Goal: Check status: Check status

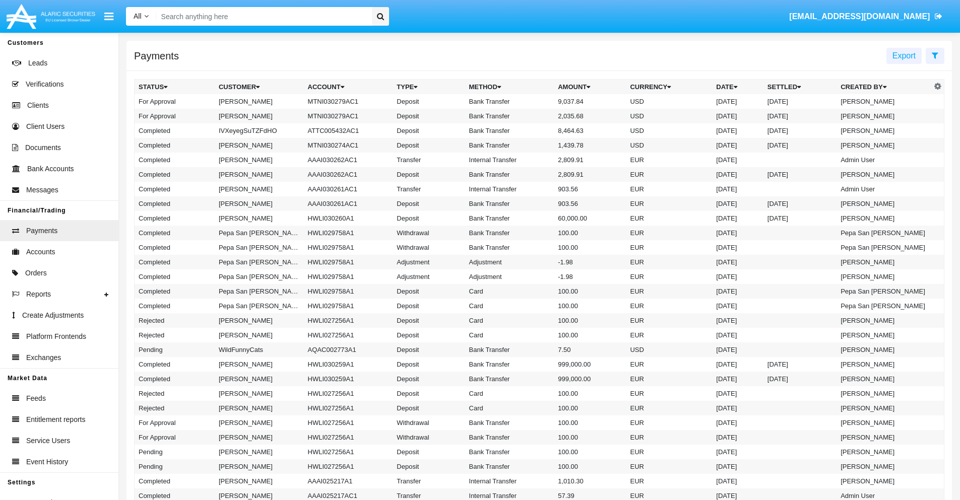
click at [935, 55] on icon at bounding box center [935, 55] width 7 height 8
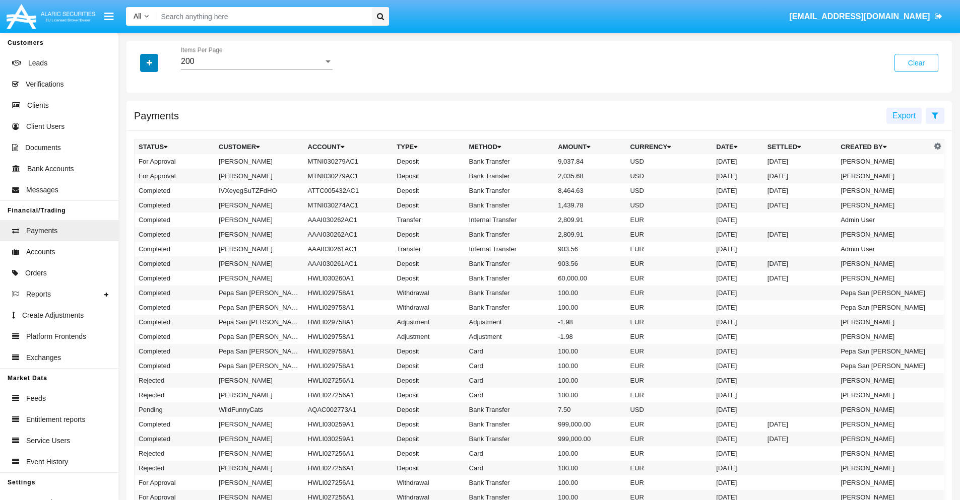
click at [149, 62] on icon "button" at bounding box center [150, 62] width 6 height 7
click at [155, 171] on span "Date" at bounding box center [155, 171] width 17 height 12
click at [139, 175] on input "Date" at bounding box center [138, 175] width 1 height 1
checkbox input "true"
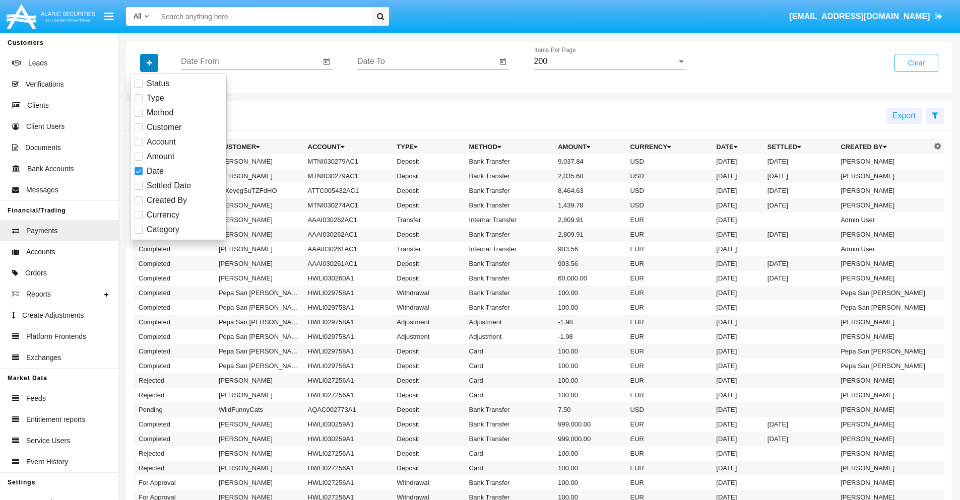
click at [149, 62] on icon "button" at bounding box center [150, 62] width 6 height 7
click at [251, 61] on input "Date From" at bounding box center [251, 61] width 140 height 9
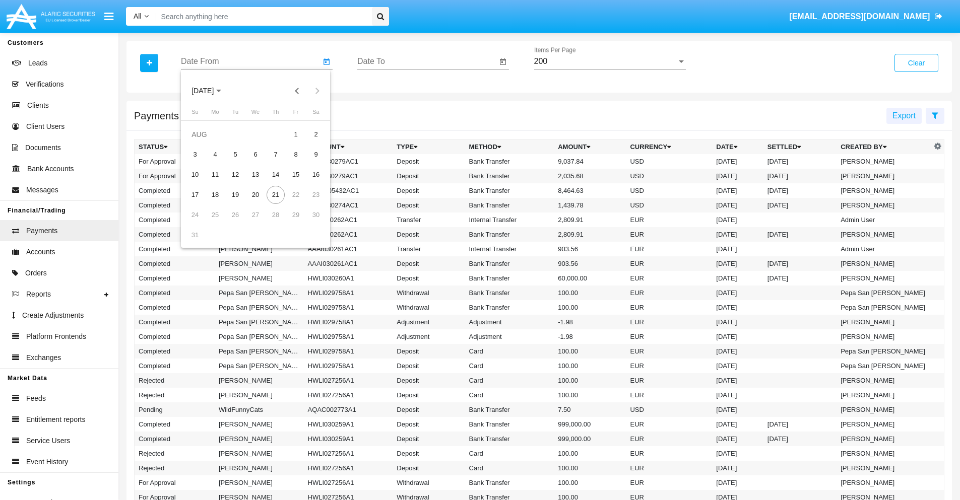
click at [212, 91] on span "[DATE]" at bounding box center [203, 91] width 22 height 8
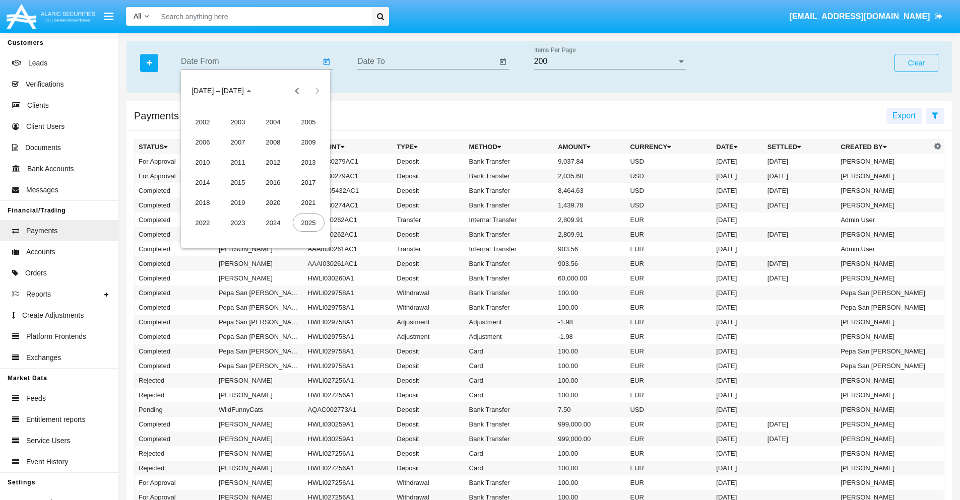
click at [308, 223] on div "2025" at bounding box center [309, 223] width 32 height 18
click at [203, 142] on div "JAN" at bounding box center [203, 142] width 32 height 18
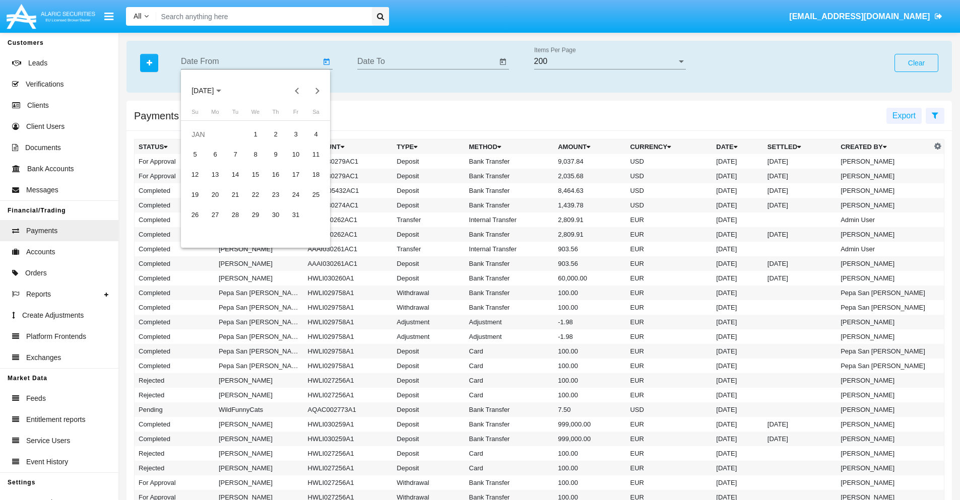
click at [235, 154] on div "7" at bounding box center [235, 155] width 18 height 18
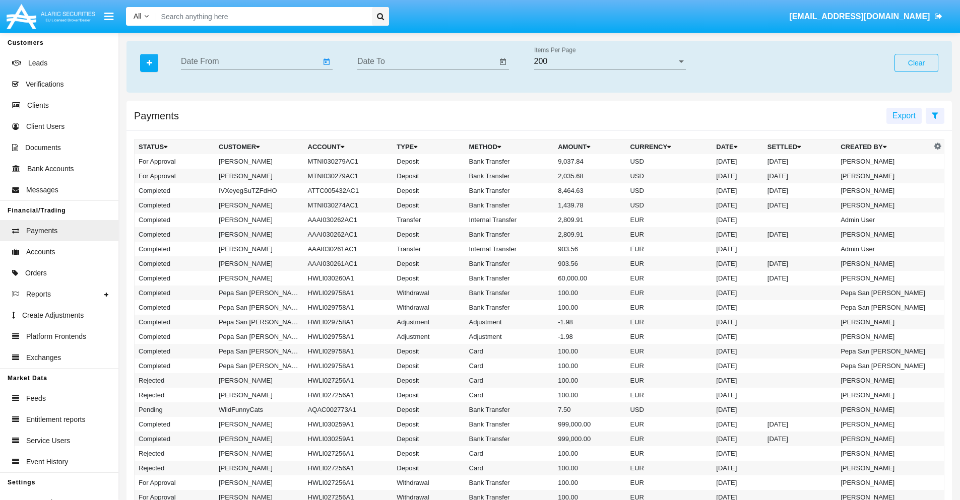
type input "[DATE]"
click at [427, 61] on input "Date To" at bounding box center [427, 61] width 140 height 9
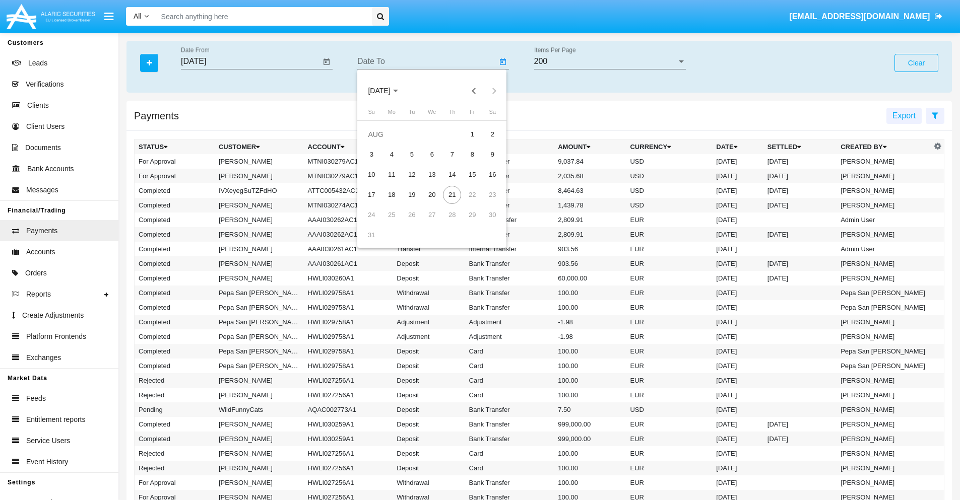
click at [388, 91] on span "[DATE]" at bounding box center [379, 91] width 22 height 8
click at [485, 223] on div "2025" at bounding box center [485, 223] width 32 height 18
click at [379, 142] on div "JAN" at bounding box center [379, 142] width 32 height 18
click at [412, 154] on div "7" at bounding box center [412, 155] width 18 height 18
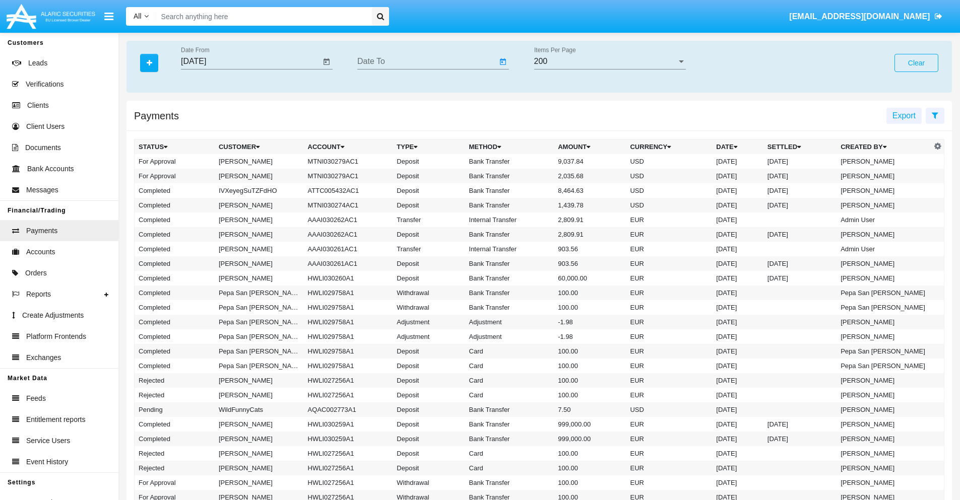
type input "[DATE]"
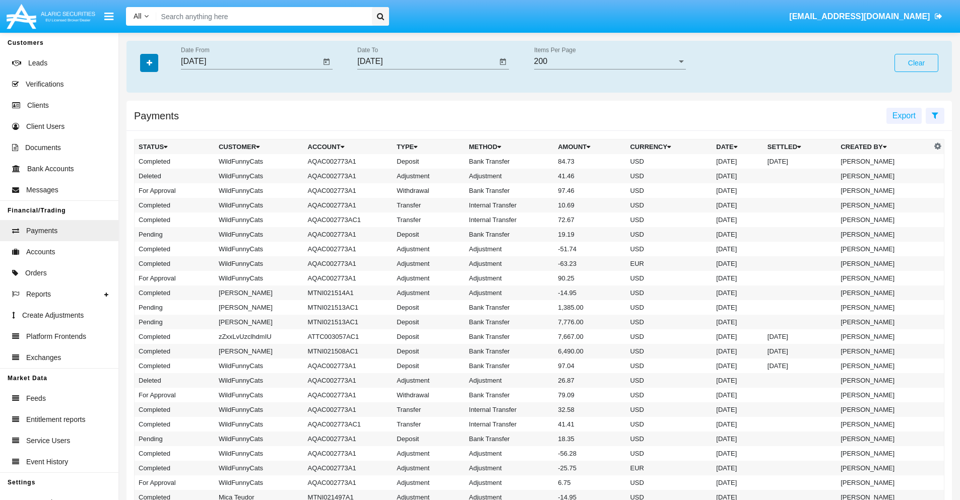
click at [149, 62] on icon "button" at bounding box center [150, 62] width 6 height 7
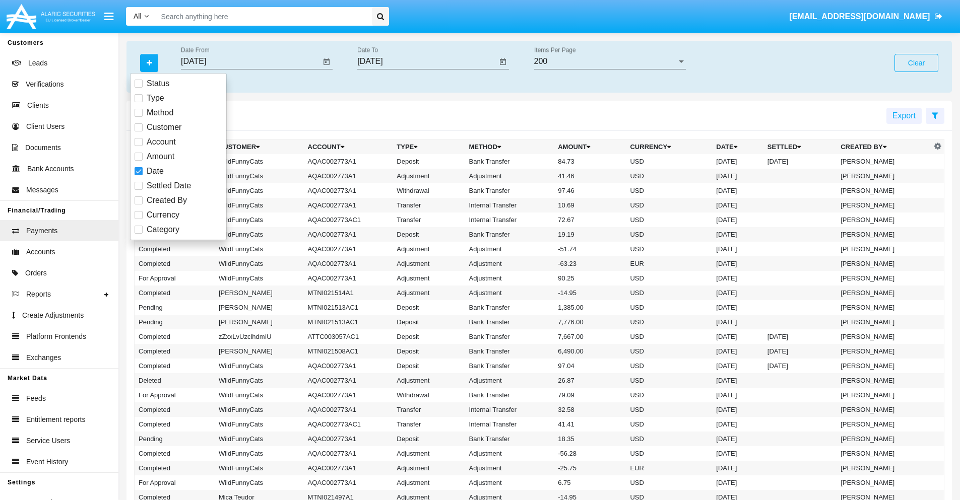
click at [163, 230] on span "Category" at bounding box center [163, 230] width 33 height 12
click at [139, 234] on input "Category" at bounding box center [138, 234] width 1 height 1
checkbox input "true"
click at [149, 62] on icon "button" at bounding box center [150, 62] width 6 height 7
